Goal: Task Accomplishment & Management: Complete application form

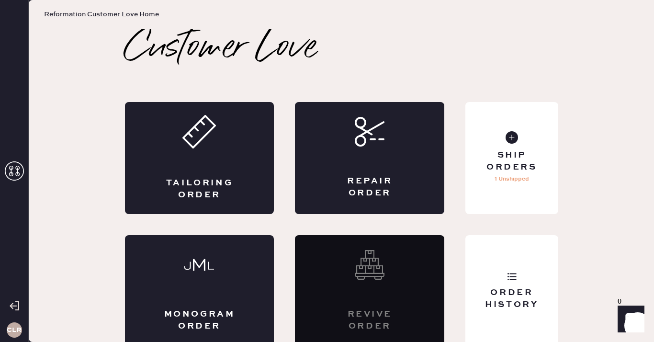
scroll to position [5, 0]
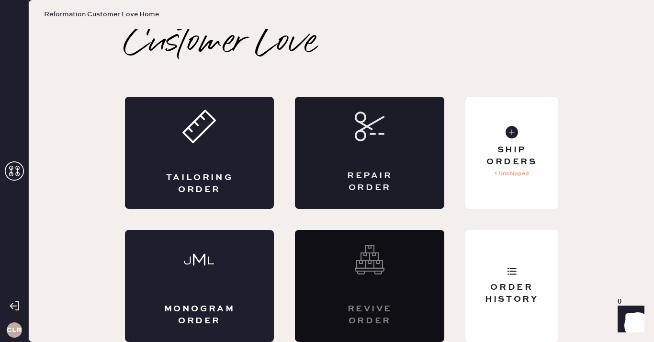
click at [380, 144] on div "Repair Order" at bounding box center [369, 153] width 149 height 112
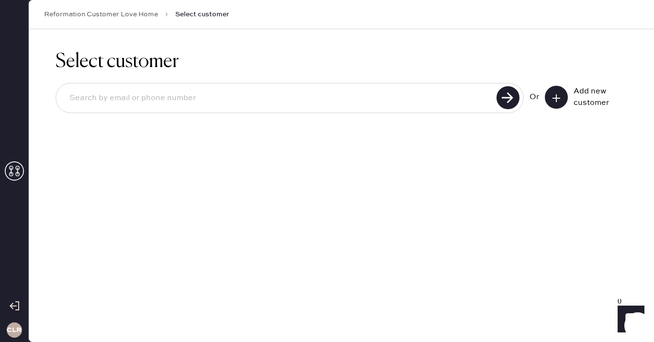
click at [15, 168] on icon at bounding box center [14, 170] width 19 height 19
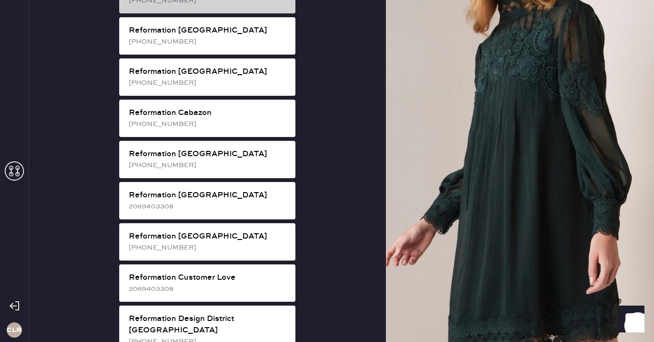
scroll to position [257, 0]
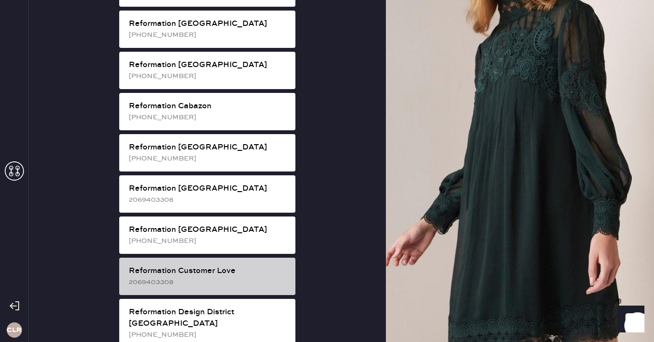
click at [228, 265] on div "Reformation Customer Love" at bounding box center [208, 270] width 159 height 11
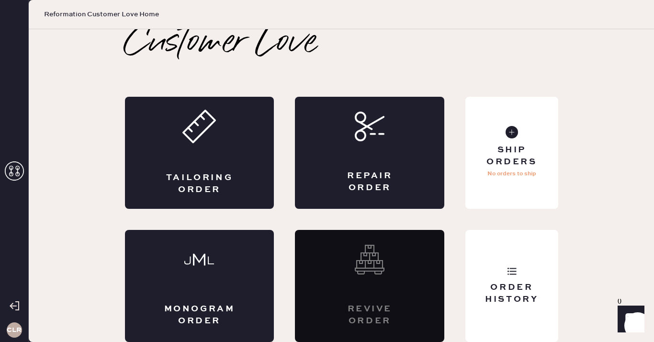
scroll to position [5, 0]
click at [360, 163] on div "Repair Order" at bounding box center [369, 153] width 149 height 112
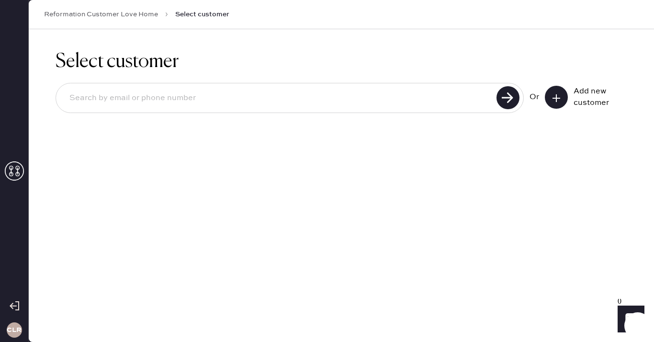
click at [431, 94] on input at bounding box center [278, 98] width 432 height 22
paste input "[EMAIL_ADDRESS][DOMAIN_NAME]"
type input "[EMAIL_ADDRESS][DOMAIN_NAME]"
click at [507, 95] on use at bounding box center [507, 97] width 23 height 23
click at [559, 99] on icon at bounding box center [556, 98] width 10 height 10
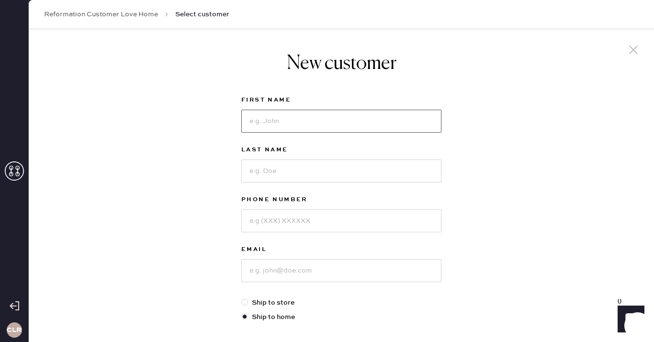
click at [277, 119] on input at bounding box center [341, 121] width 200 height 23
paste input "[PERSON_NAME]"
type input "[PERSON_NAME]"
click at [263, 170] on input at bounding box center [341, 170] width 200 height 23
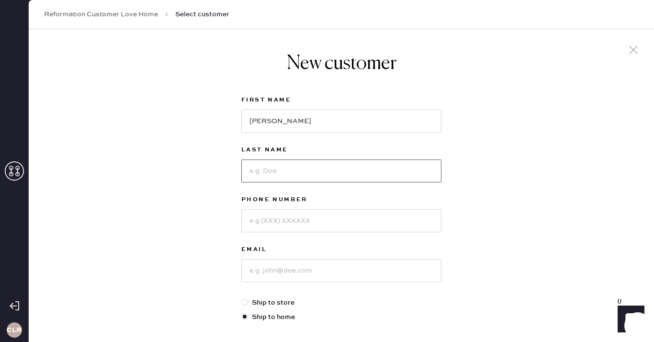
paste input "[PERSON_NAME]"
type input "[PERSON_NAME]"
click at [308, 219] on input at bounding box center [341, 220] width 200 height 23
paste input "[PHONE_NUMBER]"
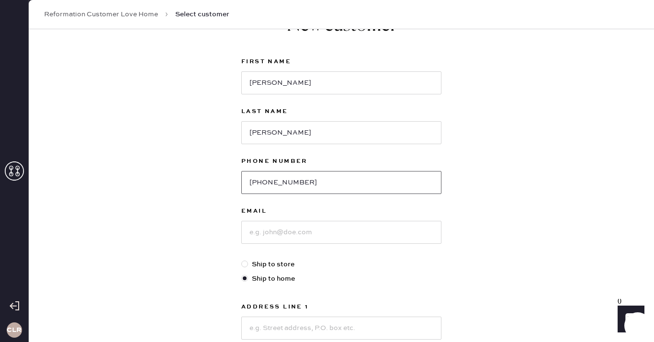
scroll to position [94, 0]
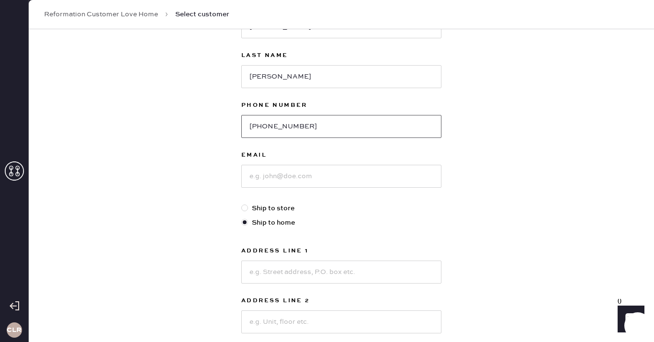
type input "[PHONE_NUMBER]"
click at [293, 170] on input at bounding box center [341, 176] width 200 height 23
paste input "[EMAIL_ADDRESS][DOMAIN_NAME]"
type input "[EMAIL_ADDRESS][DOMAIN_NAME]"
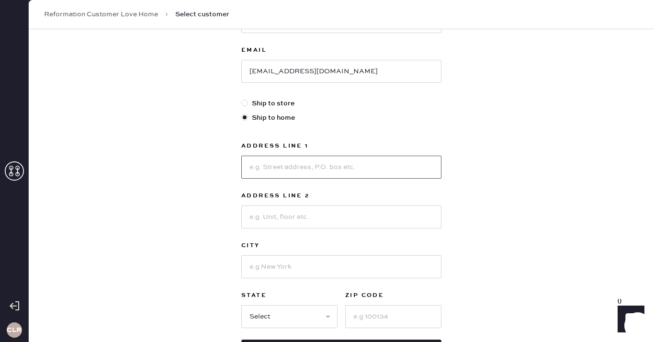
click at [267, 162] on input at bounding box center [341, 167] width 200 height 23
paste input "[STREET_ADDRESS]"
type input "[STREET_ADDRESS]"
click at [268, 212] on input at bounding box center [341, 216] width 200 height 23
paste input "1st floor"
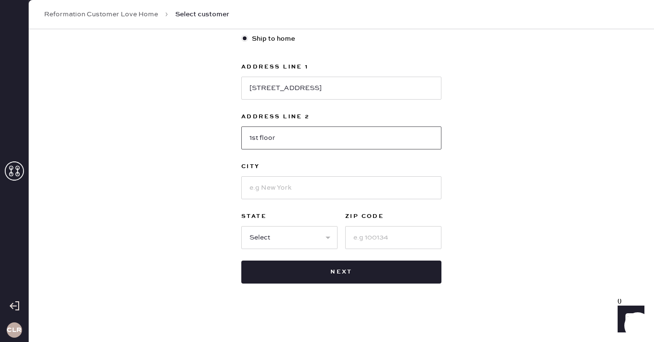
scroll to position [281, 0]
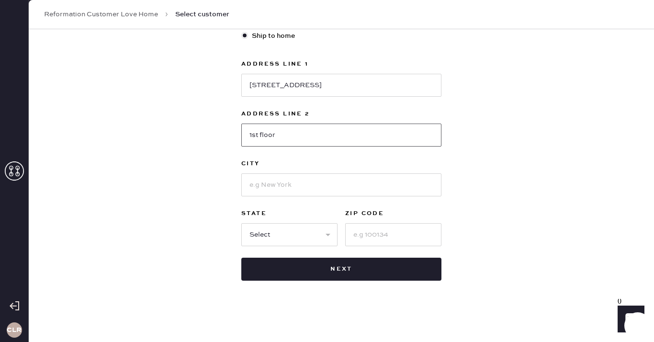
type input "1st floor"
click at [278, 185] on input at bounding box center [341, 184] width 200 height 23
paste input "[GEOGRAPHIC_DATA]"
type input "[GEOGRAPHIC_DATA]"
click at [281, 237] on select "Select AK AL AR AZ CA CO CT [GEOGRAPHIC_DATA] DE FL [GEOGRAPHIC_DATA] HI [GEOGR…" at bounding box center [289, 234] width 96 height 23
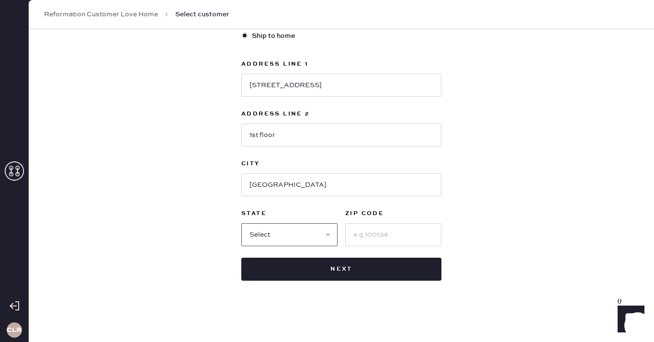
select select "NY"
click at [241, 223] on select "Select AK AL AR AZ CA CO CT [GEOGRAPHIC_DATA] DE FL [GEOGRAPHIC_DATA] HI [GEOGR…" at bounding box center [289, 234] width 96 height 23
click at [368, 237] on input at bounding box center [393, 234] width 96 height 23
paste input "11223"
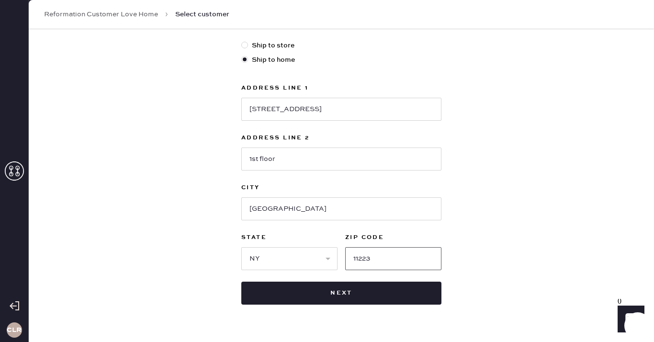
type input "11223"
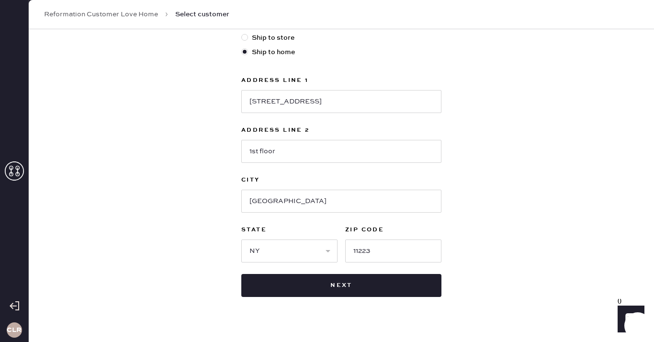
scroll to position [281, 0]
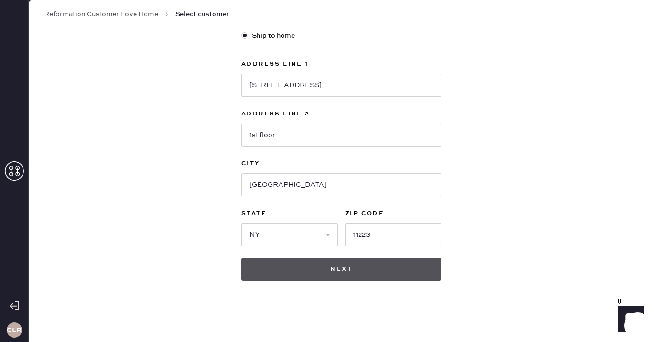
click at [347, 266] on button "Next" at bounding box center [341, 268] width 200 height 23
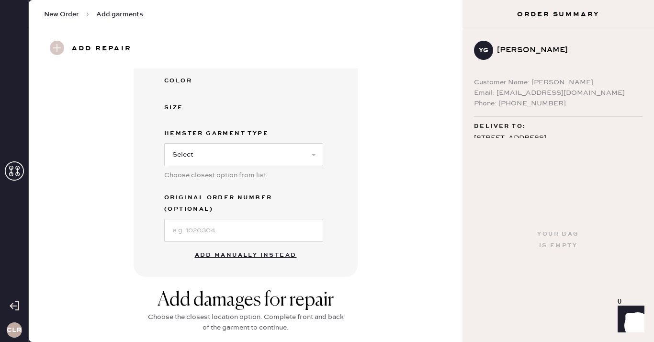
click at [239, 246] on button "Add manually instead" at bounding box center [245, 255] width 113 height 19
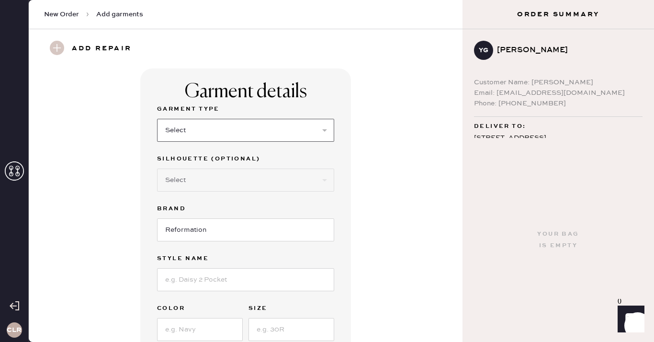
click at [235, 123] on select "Select Basic Skirt Jeans Leggings Pants Shorts Basic Sleeved Dress Basic Sleeve…" at bounding box center [245, 130] width 177 height 23
click at [248, 127] on select "Select Basic Skirt Jeans Leggings Pants Shorts Basic Sleeved Dress Basic Sleeve…" at bounding box center [245, 130] width 177 height 23
select select "8"
click at [157, 119] on select "Select Basic Skirt Jeans Leggings Pants Shorts Basic Sleeved Dress Basic Sleeve…" at bounding box center [245, 130] width 177 height 23
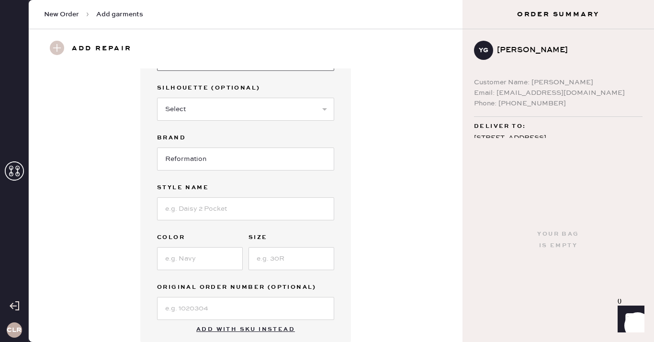
scroll to position [103, 0]
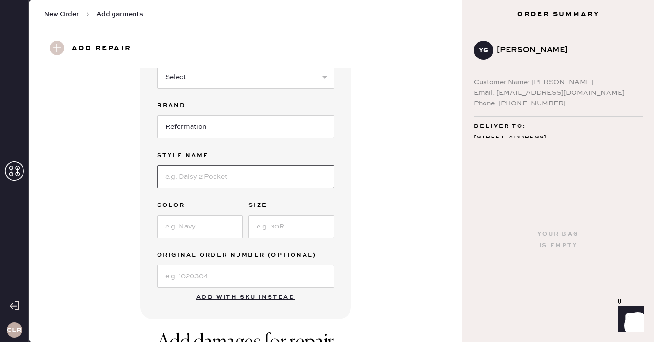
click at [219, 174] on input at bounding box center [245, 176] width 177 height 23
paste input "[PERSON_NAME] Dress"
type input "[PERSON_NAME] Dress"
click at [207, 224] on input at bounding box center [200, 226] width 86 height 23
paste input "[PERSON_NAME]"
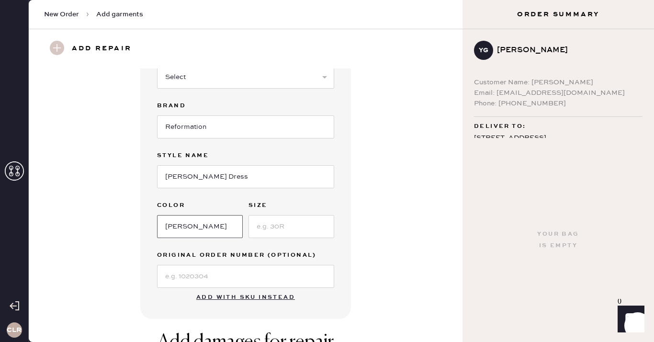
type input "[PERSON_NAME]"
click at [280, 222] on input at bounding box center [291, 226] width 86 height 23
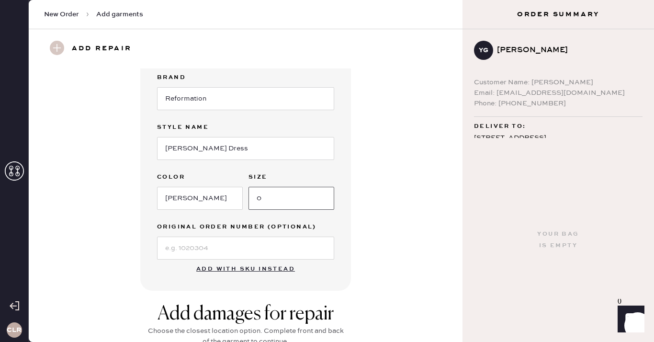
scroll to position [159, 0]
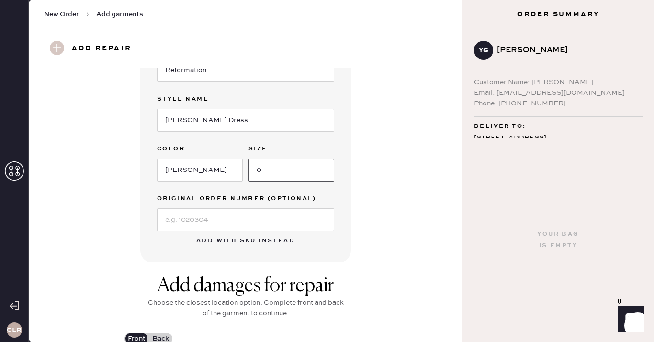
type input "0"
click at [240, 222] on input at bounding box center [245, 219] width 177 height 23
paste input "S28841740"
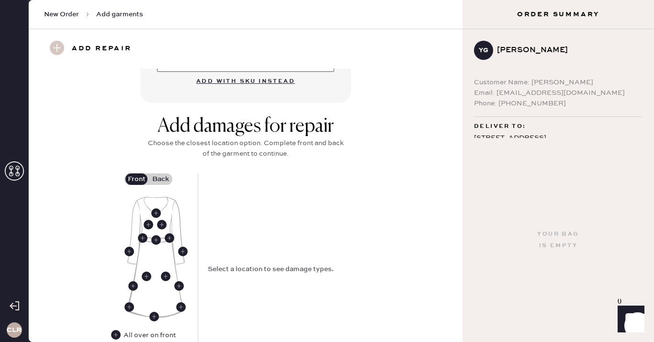
scroll to position [368, 0]
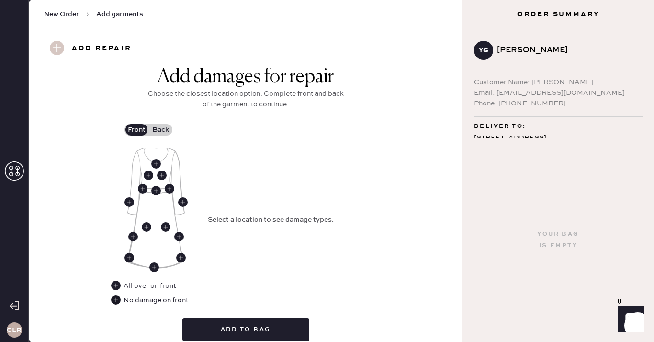
type input "S28841740"
click at [115, 302] on use at bounding box center [116, 300] width 10 height 10
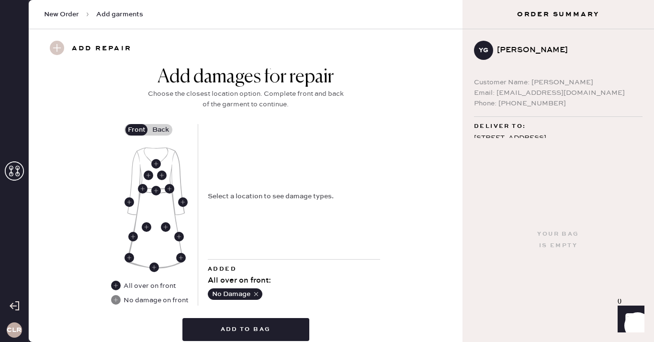
click at [161, 128] on label "Back" at bounding box center [160, 129] width 24 height 11
click at [160, 130] on input "Back" at bounding box center [160, 130] width 0 height 0
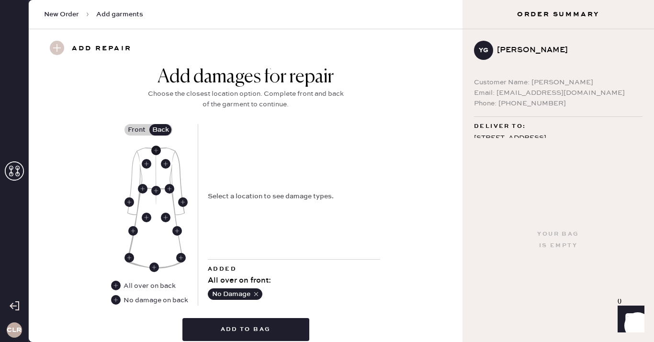
click at [156, 152] on use at bounding box center [156, 151] width 10 height 10
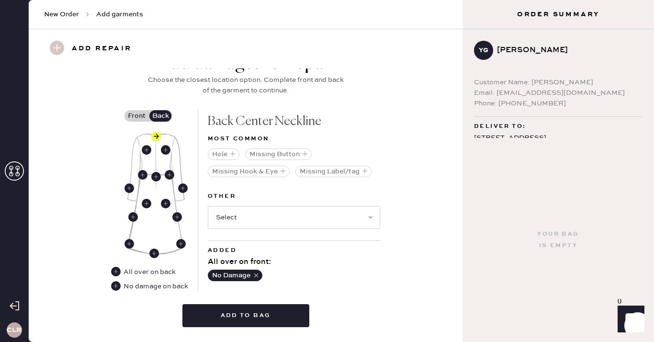
scroll to position [383, 0]
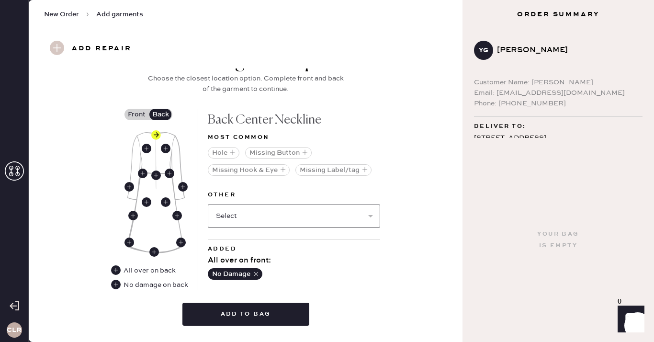
click at [250, 219] on select "Select Broken / Ripped Hem Broken Beads Broken Belt Loop Broken Button Broken C…" at bounding box center [294, 215] width 172 height 23
select select "1645"
click at [208, 204] on select "Select Broken / Ripped Hem Broken Beads Broken Belt Loop Broken Button Broken C…" at bounding box center [294, 215] width 172 height 23
select select
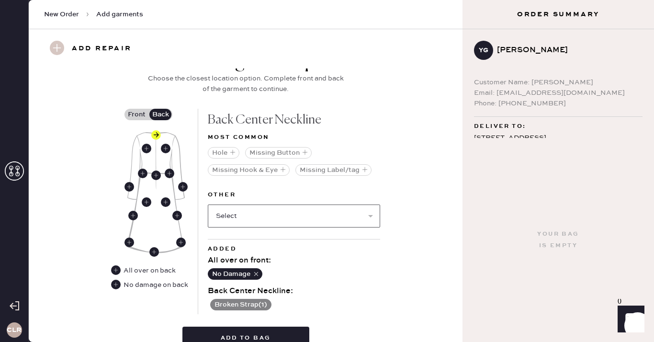
scroll to position [430, 0]
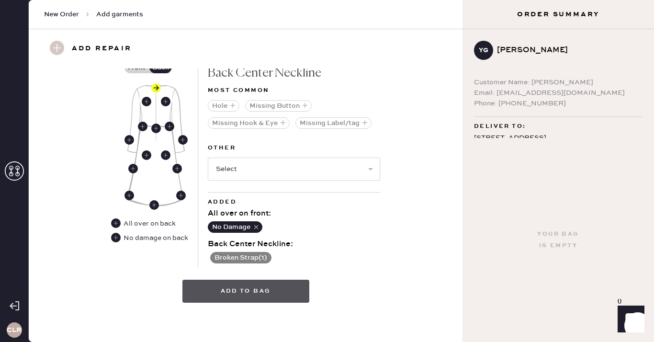
click at [233, 292] on button "Add to bag" at bounding box center [245, 291] width 127 height 23
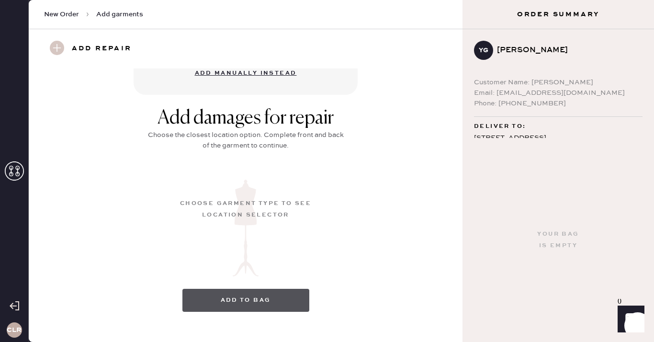
scroll to position [129, 0]
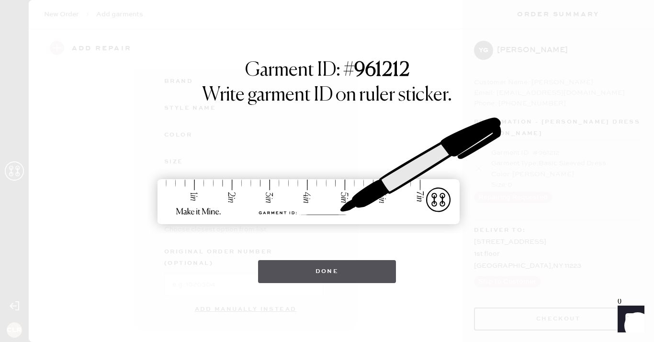
click at [338, 267] on button "Done" at bounding box center [327, 271] width 138 height 23
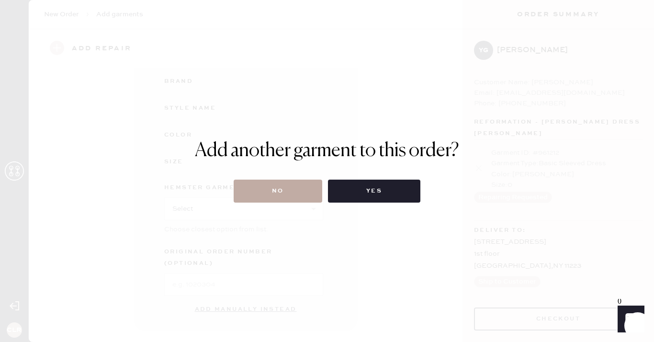
click at [261, 195] on button "No" at bounding box center [278, 190] width 89 height 23
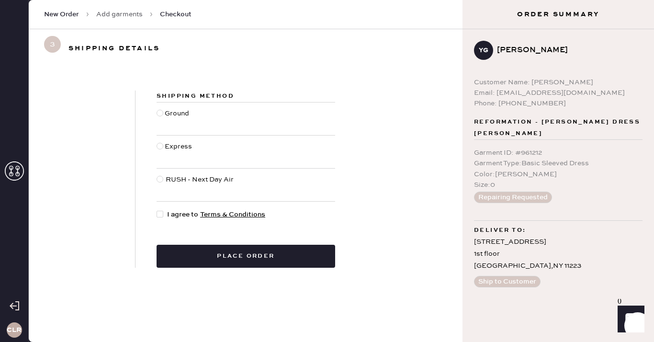
click at [157, 215] on div at bounding box center [160, 214] width 7 height 7
click at [157, 210] on input "I agree to Terms & Conditions" at bounding box center [157, 209] width 0 height 0
checkbox input "true"
click at [160, 111] on div at bounding box center [160, 113] width 7 height 7
click at [157, 109] on input "Ground" at bounding box center [157, 108] width 0 height 0
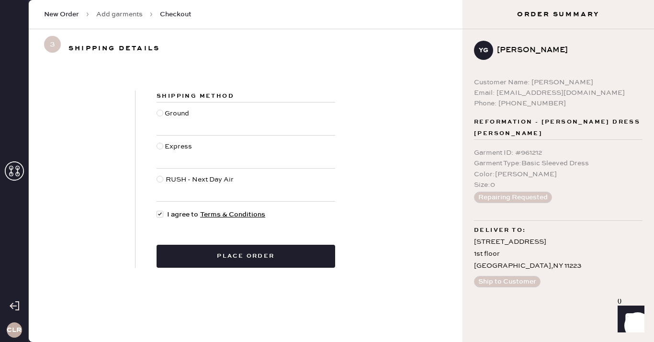
radio input "true"
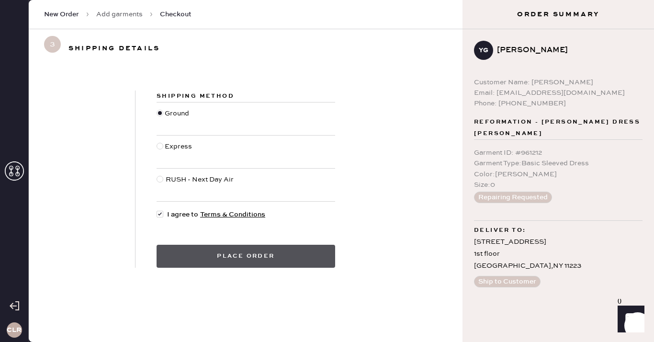
click at [242, 257] on button "Place order" at bounding box center [246, 256] width 179 height 23
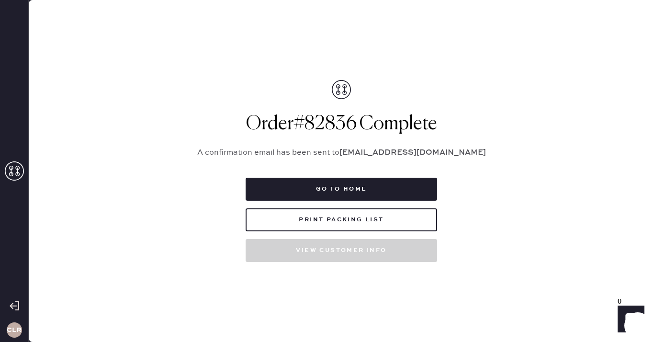
click at [336, 120] on h1 "Order # 82836 Complete" at bounding box center [341, 123] width 311 height 23
copy h1 "82836"
click at [339, 127] on h1 "Order # 82836 Complete" at bounding box center [341, 123] width 311 height 23
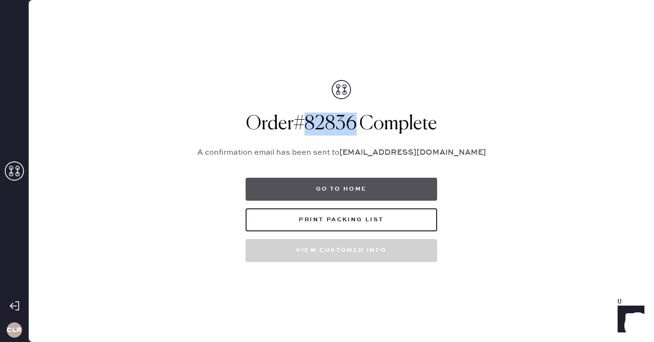
click at [351, 188] on button "Go to home" at bounding box center [341, 189] width 191 height 23
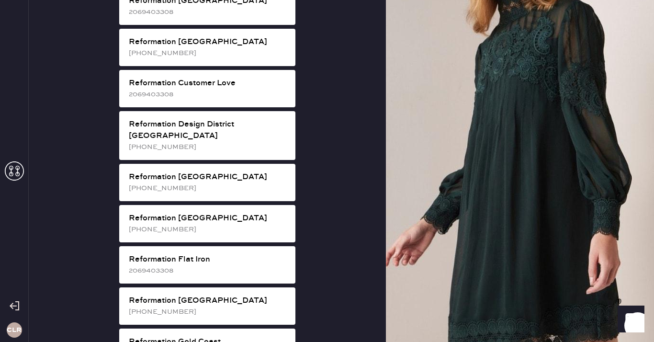
scroll to position [483, 0]
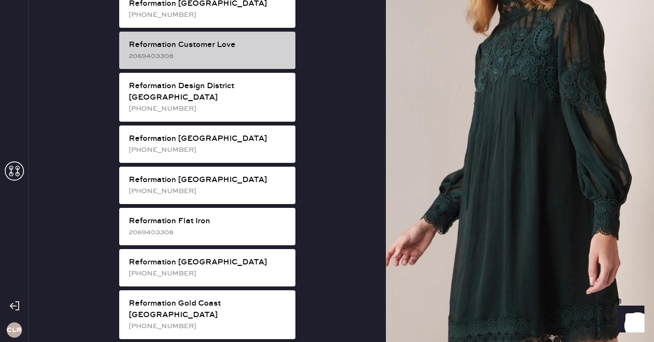
click at [229, 51] on div "2069403308" at bounding box center [208, 56] width 159 height 11
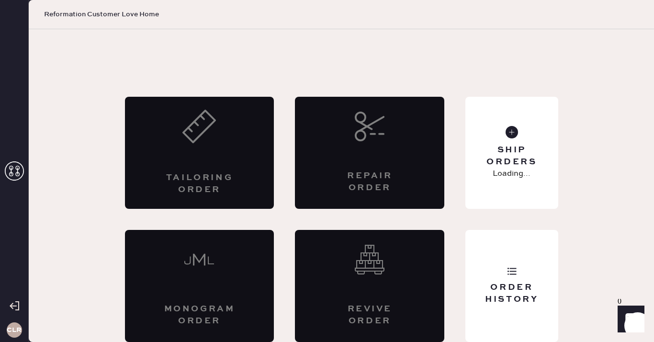
scroll to position [5, 0]
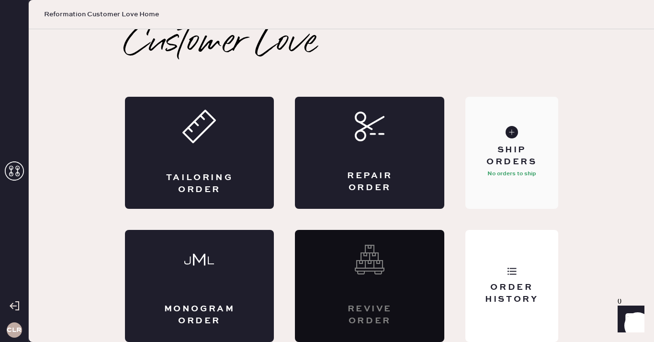
click at [498, 169] on p "No orders to ship" at bounding box center [511, 173] width 49 height 11
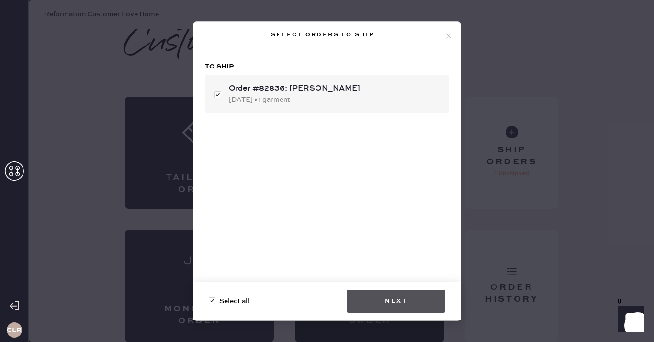
click at [398, 296] on button "Next" at bounding box center [396, 301] width 99 height 23
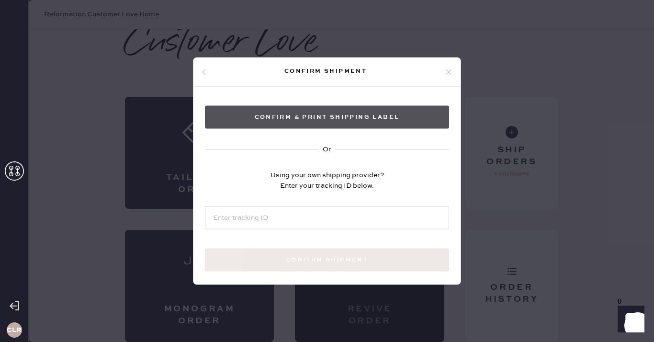
click at [338, 119] on button "Confirm & Print shipping label" at bounding box center [327, 117] width 244 height 23
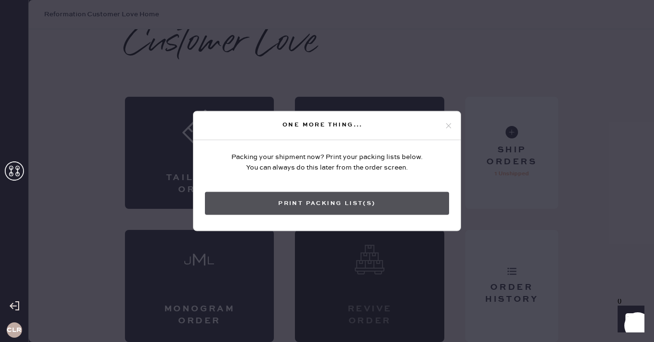
click at [322, 208] on button "Print Packing List(s)" at bounding box center [327, 203] width 244 height 23
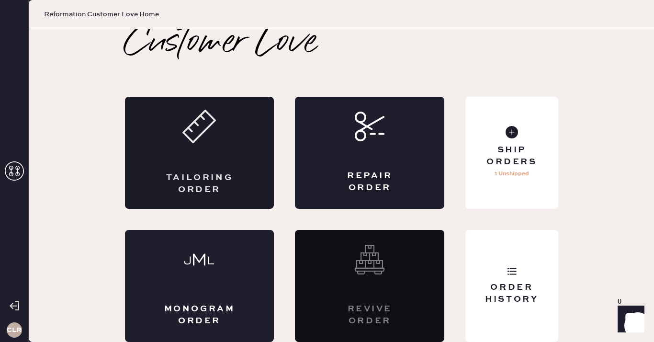
scroll to position [0, 0]
